Goal: Task Accomplishment & Management: Complete application form

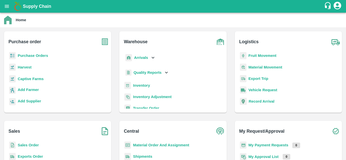
drag, startPoint x: 261, startPoint y: 2, endPoint x: 131, endPoint y: 25, distance: 132.0
click at [131, 25] on div "Home" at bounding box center [173, 20] width 346 height 15
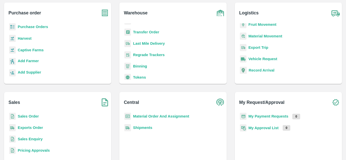
scroll to position [46, 0]
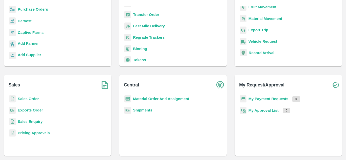
click at [32, 98] on b "Sales Order" at bounding box center [28, 99] width 21 height 4
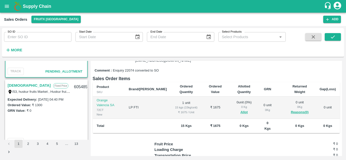
scroll to position [53, 0]
click at [15, 85] on link "[DEMOGRAPHIC_DATA]" at bounding box center [29, 85] width 43 height 7
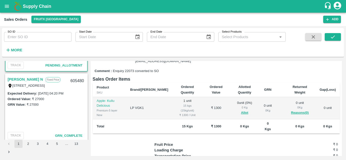
scroll to position [131, 0]
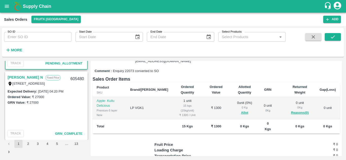
click at [14, 75] on link "[PERSON_NAME] N" at bounding box center [25, 77] width 35 height 7
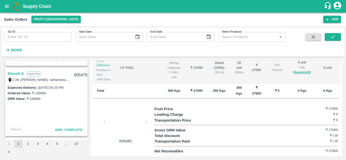
scroll to position [277, 0]
click at [17, 73] on link "Dinesh A" at bounding box center [16, 73] width 16 height 7
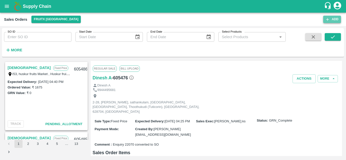
click at [330, 18] on button "Add" at bounding box center [332, 19] width 18 height 7
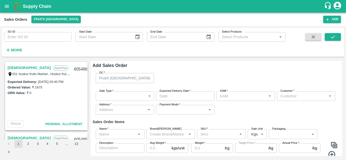
click at [113, 99] on body "Supply Chain Sales Orders FruitX [GEOGRAPHIC_DATA] Add SO ID SO ID Start Date S…" at bounding box center [173, 80] width 346 height 160
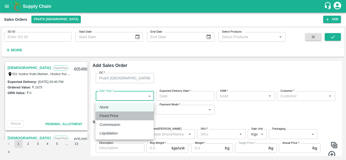
click at [118, 119] on p "Fixed Price" at bounding box center [109, 116] width 19 height 6
type input "1"
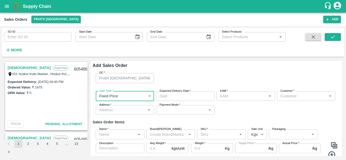
type input "DD/MM/YYYY hh:mm aa"
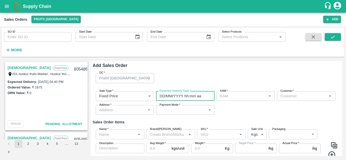
click at [181, 98] on input "DD/MM/YYYY hh:mm aa" at bounding box center [183, 96] width 55 height 10
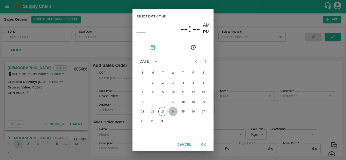
click at [174, 113] on button "24" at bounding box center [173, 111] width 9 height 9
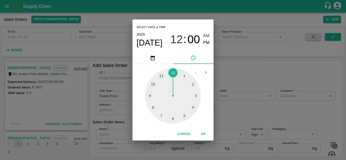
click at [183, 117] on div at bounding box center [173, 96] width 56 height 56
type input "[DATE] 05:00 AM"
click at [204, 134] on button "OK" at bounding box center [203, 134] width 16 height 9
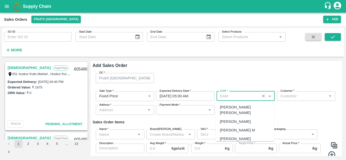
click at [234, 98] on input "KAM   *" at bounding box center [238, 96] width 41 height 7
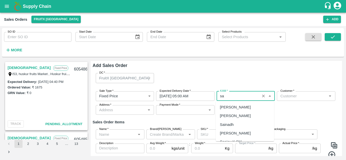
type input "s"
click at [230, 109] on div "[PERSON_NAME]" at bounding box center [235, 108] width 31 height 6
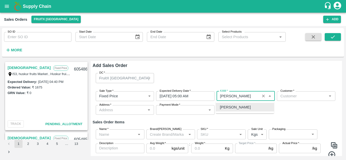
type input "[PERSON_NAME]"
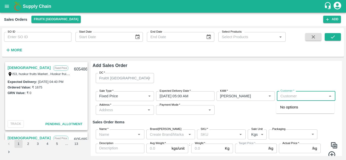
click at [300, 99] on input "Customer   *" at bounding box center [302, 96] width 47 height 7
click at [300, 110] on p "Semi Wholesale" at bounding box center [290, 112] width 20 height 5
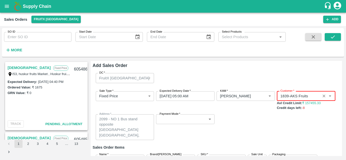
type input "1839-AKS Fruits"
click at [195, 119] on body "Supply Chain Sales Orders FruitX [GEOGRAPHIC_DATA] Add SO ID SO ID Start Date S…" at bounding box center [173, 80] width 346 height 160
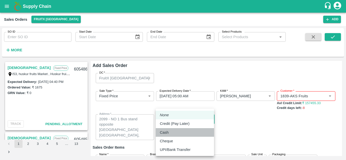
click at [170, 134] on div "Cash" at bounding box center [165, 133] width 11 height 6
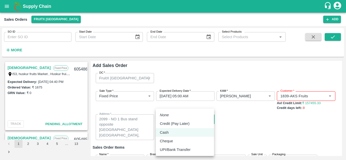
click at [184, 119] on body "Supply Chain Sales Orders FruitX [GEOGRAPHIC_DATA] Add SO ID SO ID Start Date S…" at bounding box center [173, 80] width 346 height 160
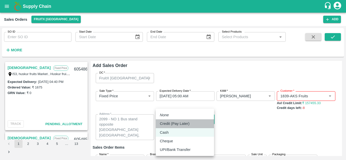
click at [170, 123] on p "Credit (Pay Later)" at bounding box center [175, 124] width 30 height 6
type input "credit"
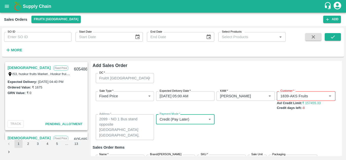
scroll to position [44, 0]
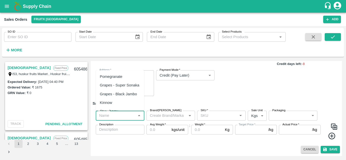
click at [117, 117] on input "Name   *" at bounding box center [115, 116] width 37 height 7
click at [114, 79] on div "Pomegranate" at bounding box center [111, 77] width 23 height 6
type input "Pomegranate"
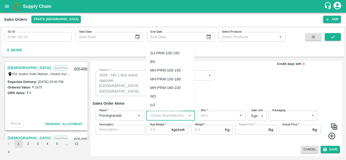
click at [153, 115] on input "Brand/[PERSON_NAME]" at bounding box center [166, 116] width 37 height 7
click at [202, 119] on div "SKU   *" at bounding box center [221, 116] width 49 height 10
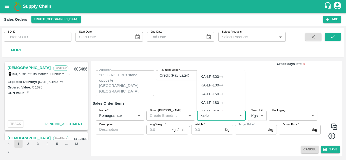
click at [222, 95] on div "KA-LP-150++" at bounding box center [212, 94] width 23 height 6
type input "KA-LP-150++"
type input "NA"
type input "KA-LP-150++"
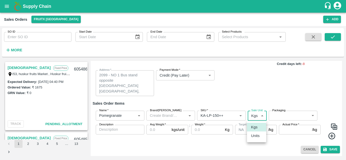
click at [259, 117] on body "Supply Chain Sales Orders FruitX [GEOGRAPHIC_DATA] Add SO ID SO ID Start Date S…" at bounding box center [173, 80] width 346 height 160
click at [260, 139] on li "Units" at bounding box center [256, 136] width 19 height 9
type input "2"
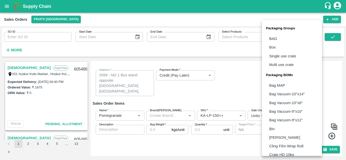
click at [290, 118] on body "Supply Chain Sales Orders FruitX [GEOGRAPHIC_DATA] Add SO ID SO ID Start Date S…" at bounding box center [173, 80] width 346 height 160
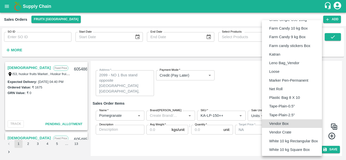
type input "BOM/276"
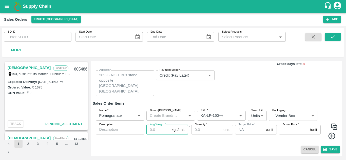
click at [154, 131] on input "Avg Weight   *" at bounding box center [157, 130] width 23 height 10
type input "10"
click at [206, 130] on input "Quantity   *" at bounding box center [206, 130] width 30 height 10
type input "23"
click at [291, 127] on label "Actual Price   *" at bounding box center [291, 125] width 17 height 4
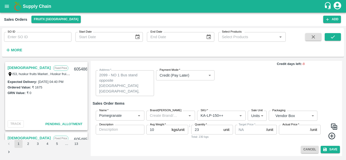
click at [291, 127] on input "Actual Price   *" at bounding box center [293, 130] width 29 height 10
type input "1200"
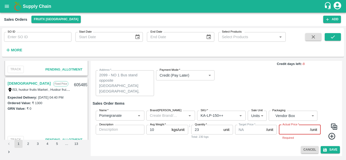
scroll to position [0, 0]
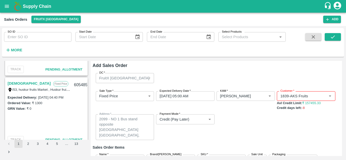
click at [18, 82] on link "[DEMOGRAPHIC_DATA]" at bounding box center [29, 83] width 43 height 7
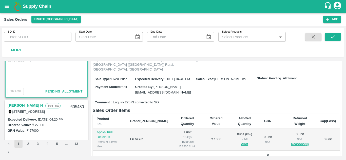
scroll to position [118, 0]
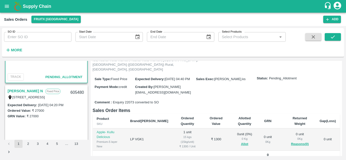
click at [15, 89] on link "[PERSON_NAME] N" at bounding box center [25, 91] width 35 height 7
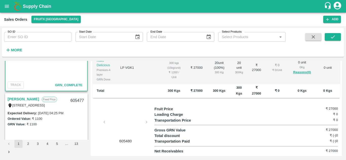
scroll to position [182, 0]
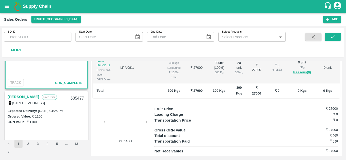
click at [13, 96] on link "[PERSON_NAME]" at bounding box center [24, 97] width 32 height 7
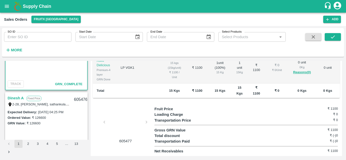
scroll to position [253, 0]
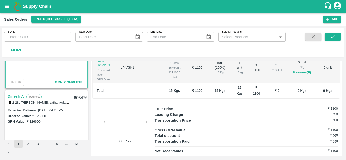
click at [18, 97] on link "Dinesh A" at bounding box center [16, 96] width 16 height 7
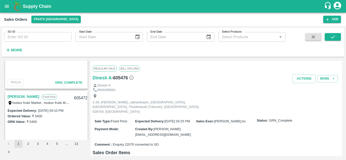
scroll to position [394, 0]
click at [24, 97] on link "[PERSON_NAME]" at bounding box center [24, 96] width 32 height 7
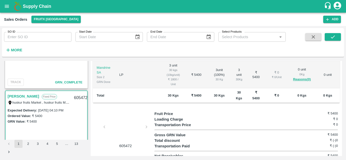
scroll to position [105, 0]
click at [112, 121] on div at bounding box center [126, 128] width 38 height 27
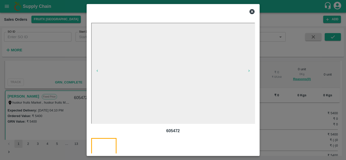
click at [252, 12] on icon at bounding box center [252, 11] width 5 height 5
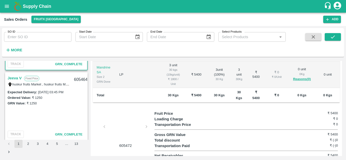
scroll to position [484, 0]
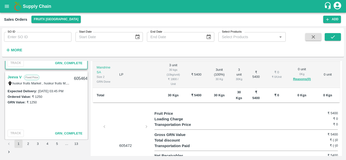
click at [16, 77] on link "Jeeva V" at bounding box center [15, 77] width 14 height 7
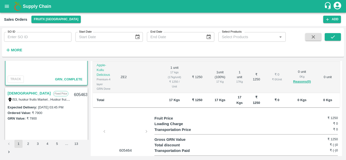
scroll to position [547, 0]
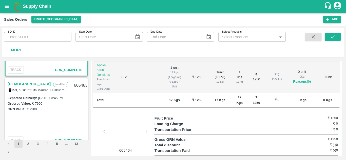
click at [20, 84] on link "[DEMOGRAPHIC_DATA]" at bounding box center [29, 84] width 43 height 7
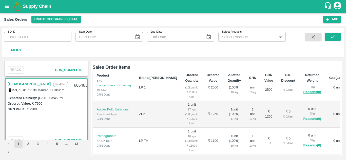
scroll to position [38, 0]
